Goal: Navigation & Orientation: Find specific page/section

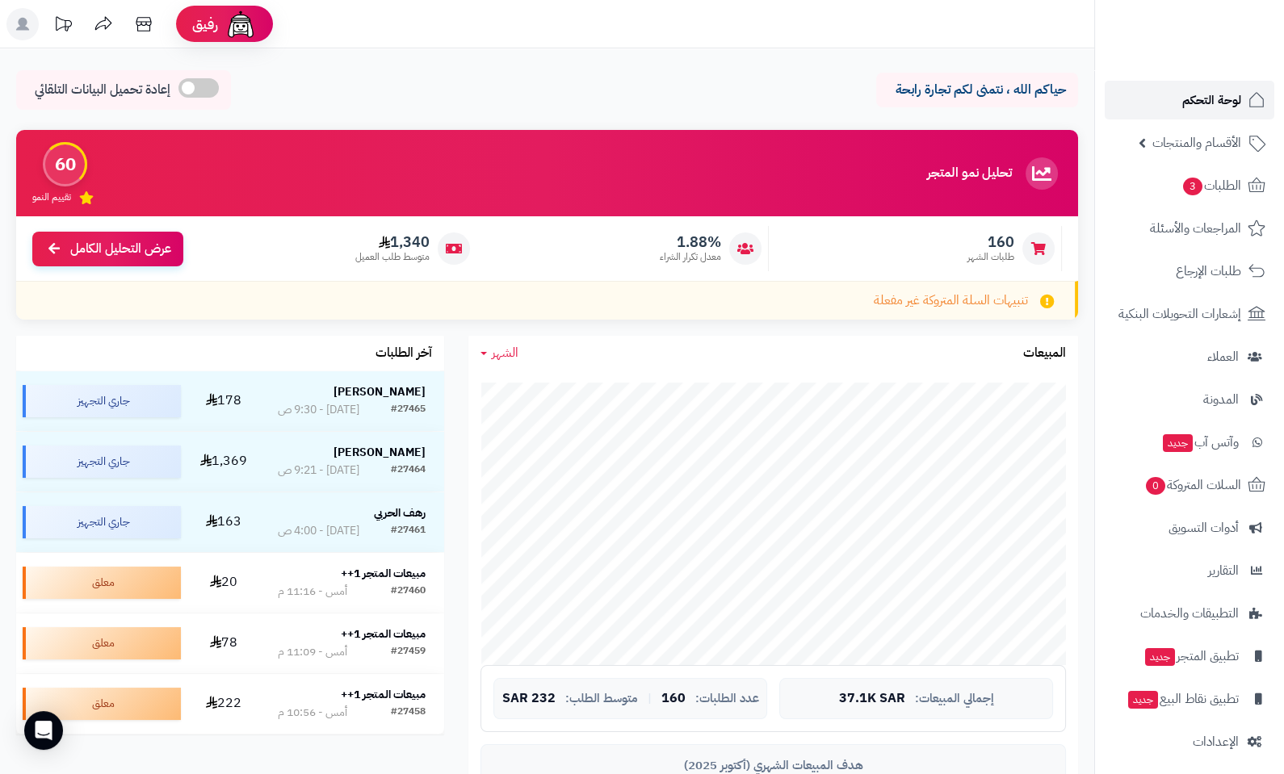
click at [1210, 106] on span "لوحة التحكم" at bounding box center [1211, 100] width 59 height 23
click at [1229, 92] on span "لوحة التحكم" at bounding box center [1211, 100] width 59 height 23
click at [1193, 103] on span "لوحة التحكم" at bounding box center [1211, 100] width 59 height 23
